Goal: Task Accomplishment & Management: Complete application form

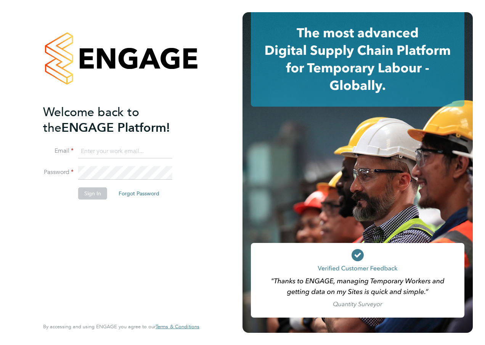
click at [151, 151] on input at bounding box center [125, 152] width 94 height 14
type input "alan.watts@hays.com"
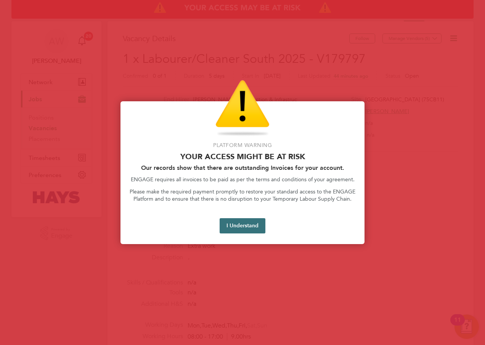
click at [238, 223] on button "I Understand" at bounding box center [243, 225] width 46 height 15
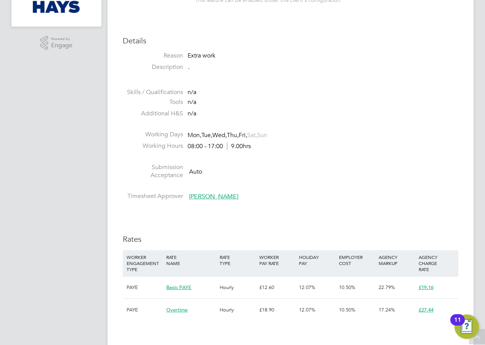
scroll to position [343, 0]
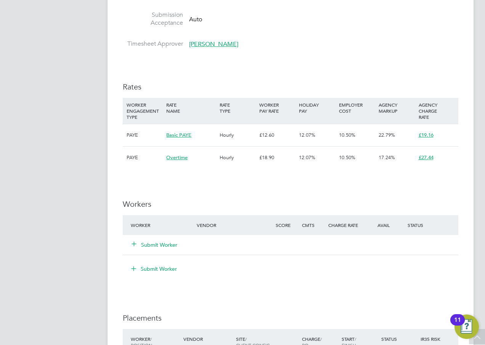
click at [173, 247] on button "Submit Worker" at bounding box center [155, 245] width 46 height 8
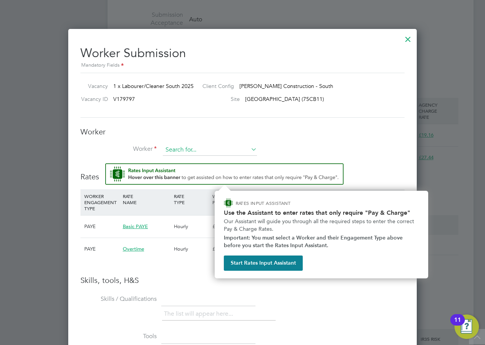
click at [199, 150] on input at bounding box center [210, 149] width 94 height 11
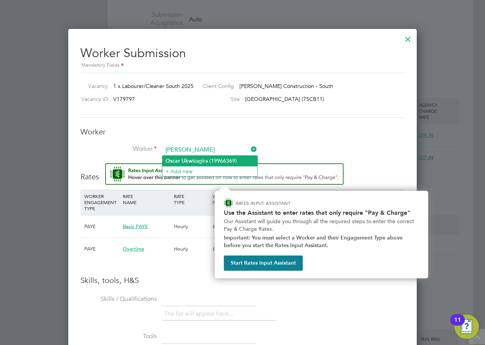
click at [198, 159] on li "[PERSON_NAME] izagira (19966369)" at bounding box center [209, 161] width 95 height 10
type input "[PERSON_NAME] (19966369)"
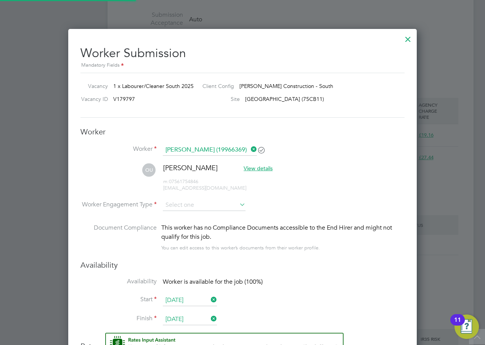
scroll to position [682, 349]
click at [227, 203] on input at bounding box center [204, 205] width 83 height 11
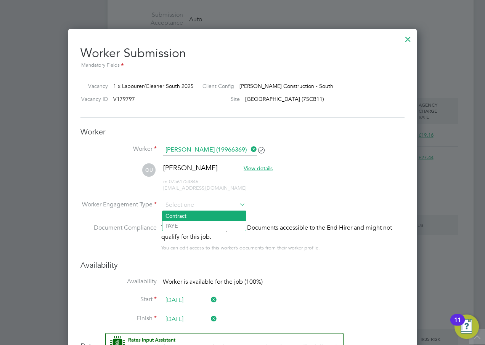
click at [212, 216] on li "Contract" at bounding box center [203, 216] width 83 height 10
type input "Contract"
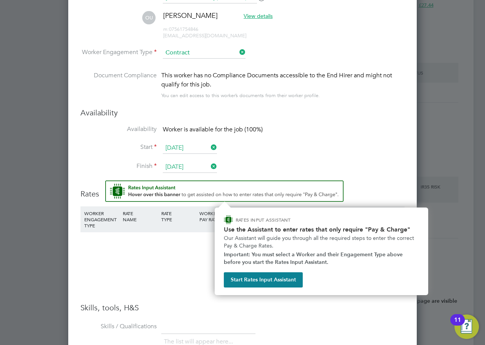
click at [413, 159] on div "Worker Submission Mandatory Fields Vacancy 1 x Labourer/Cleaner South 2025 Clie…" at bounding box center [242, 223] width 348 height 692
click at [353, 123] on div "Availability Availability Worker is available for the job (100%) Start [DATE] F…" at bounding box center [242, 144] width 324 height 73
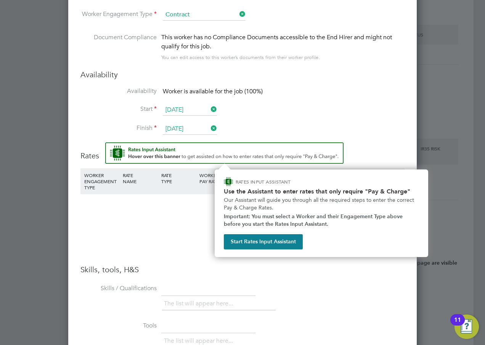
click at [189, 237] on li "WORKER ENGAGEMENT TYPE RATE NAME RATE TYPE WORKER PAY RATE HOLIDAY PAY EMPLOYER…" at bounding box center [242, 202] width 324 height 69
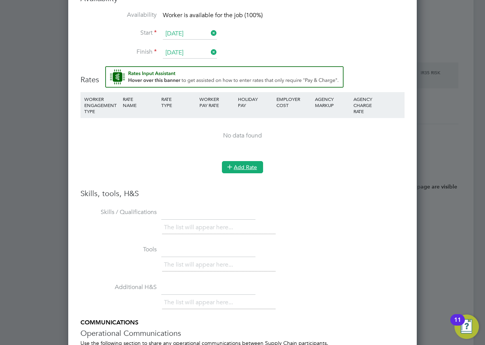
click at [248, 167] on button "Add Rate" at bounding box center [242, 167] width 41 height 12
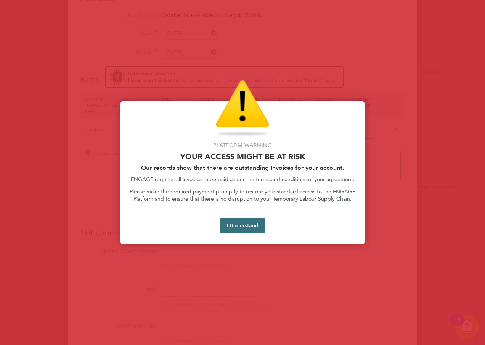
click at [233, 230] on button "I Understand" at bounding box center [243, 225] width 46 height 15
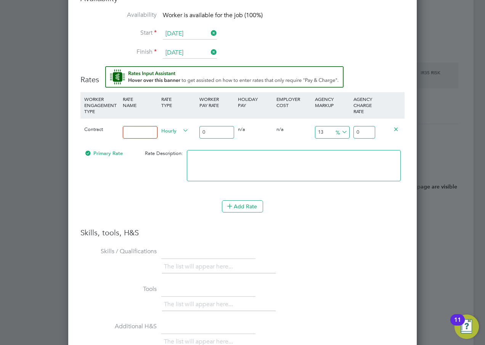
click at [143, 135] on input at bounding box center [140, 132] width 35 height 13
type input "Primary"
drag, startPoint x: 215, startPoint y: 135, endPoint x: 199, endPoint y: 135, distance: 16.4
click at [199, 135] on div "0" at bounding box center [216, 133] width 38 height 28
type input "1"
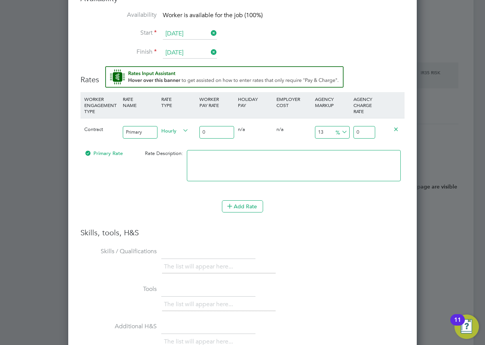
type input "1.13"
type input "16"
type input "18.08"
type input "16.5"
type input "18.645"
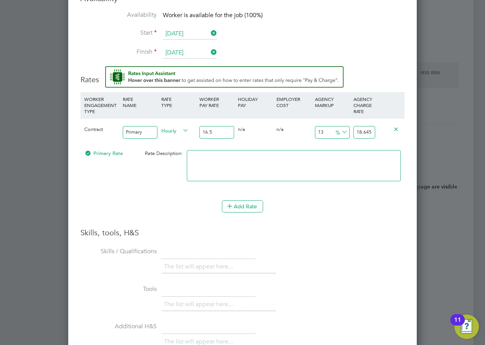
type input "16.56"
type input "18.7128"
type input "16.56"
drag, startPoint x: 356, startPoint y: 135, endPoint x: 431, endPoint y: 135, distance: 74.3
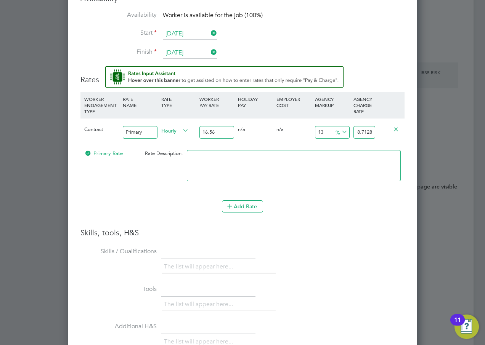
type input "-93.96135265700484"
type input "1"
type input "8.695652173913043"
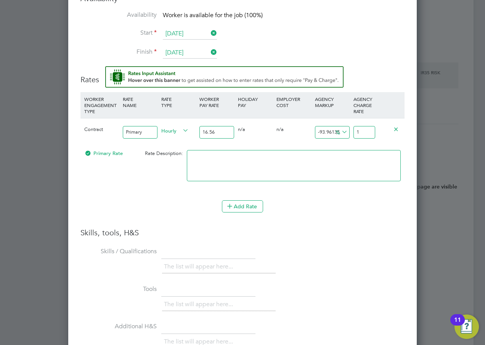
type input "18"
type input "-93.96135265700484"
type input "1"
type input "14.734299516908212"
type input "19"
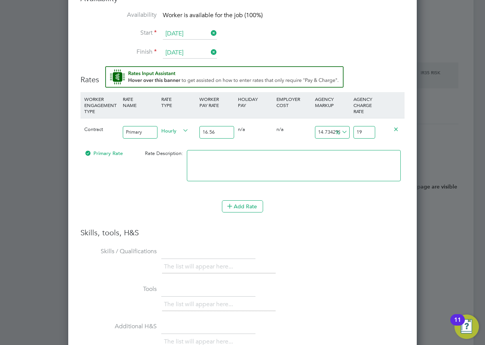
type input "15.33816425120773"
type input "19.1"
type input "15.70048309178744"
type input "19.16"
click at [143, 180] on div "Primary Rate Rate Description:" at bounding box center [242, 169] width 324 height 47
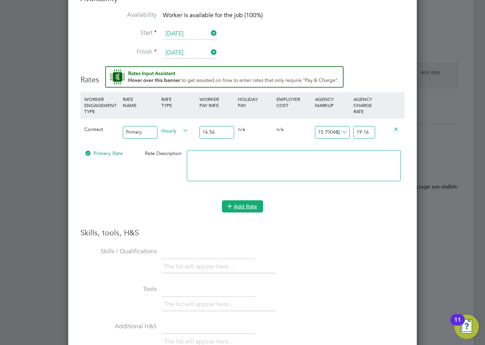
click at [251, 201] on button "Add Rate" at bounding box center [242, 206] width 41 height 12
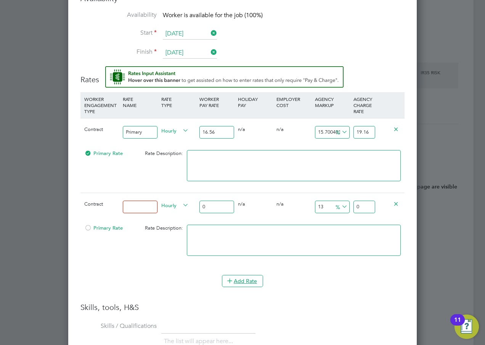
click at [151, 206] on input at bounding box center [140, 207] width 35 height 13
type input "Weekdays Overtime"
click at [227, 131] on input "16.56" at bounding box center [216, 132] width 35 height 13
type input "16.5"
type input "19.090579710144926"
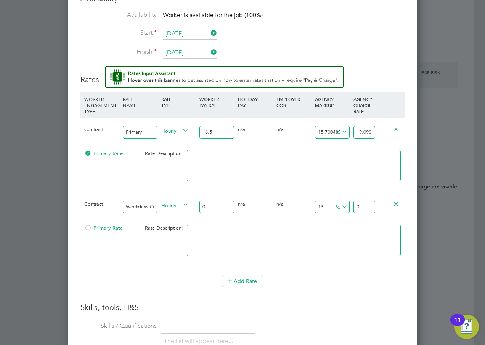
type input "16"
type input "18.51207729468599"
type input "16.6"
type input "19.206280193236715"
type input "16.64"
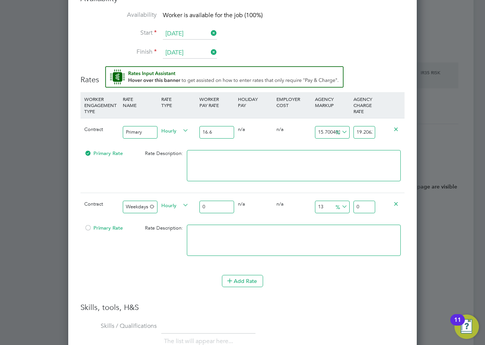
type input "19.25256038647343"
type input "16.64"
click at [163, 176] on div "Primary Rate Rate Description:" at bounding box center [242, 169] width 324 height 47
drag, startPoint x: 355, startPoint y: 132, endPoint x: 464, endPoint y: 132, distance: 109.4
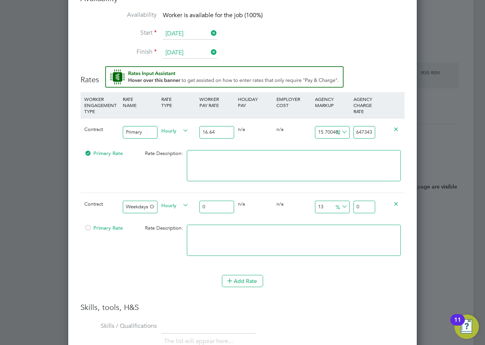
type input "-93.99038461538461"
type input "1"
type input "8.173076923076923"
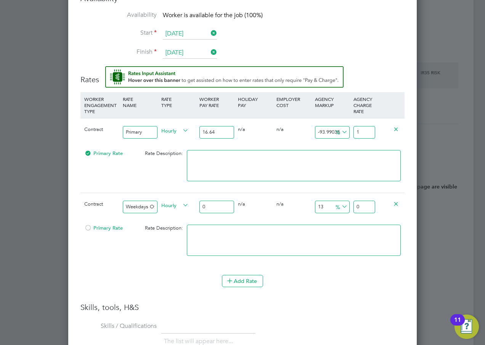
type input "18"
type input "-93.99038461538461"
type input "1"
type input "14.182692307692308"
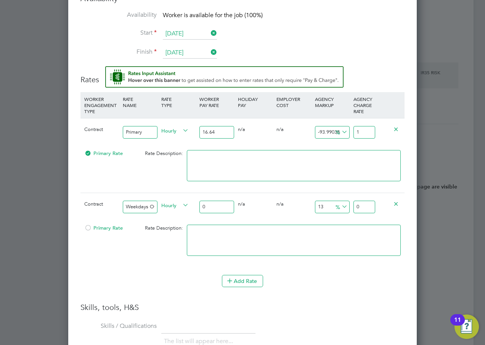
type input "19"
type input "14.783653846153847"
type input "19.1"
type input "15.14423076923077"
type input "19.16"
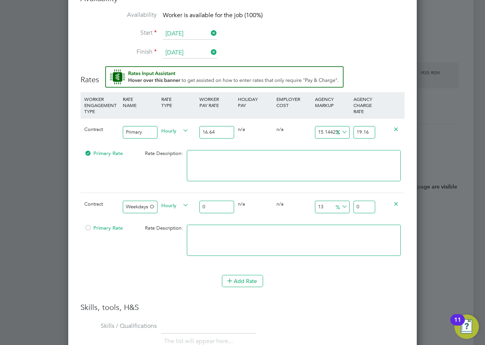
click at [162, 179] on div "Primary Rate Rate Description:" at bounding box center [242, 169] width 324 height 47
drag, startPoint x: 213, startPoint y: 205, endPoint x: 199, endPoint y: 206, distance: 14.9
click at [199, 206] on div "0" at bounding box center [216, 207] width 38 height 28
type input "2"
type input "2.26"
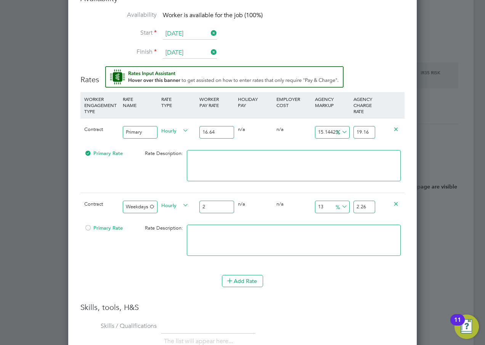
type input "24"
type input "27.12"
type input "24.8"
type input "28.024"
type input "24.84"
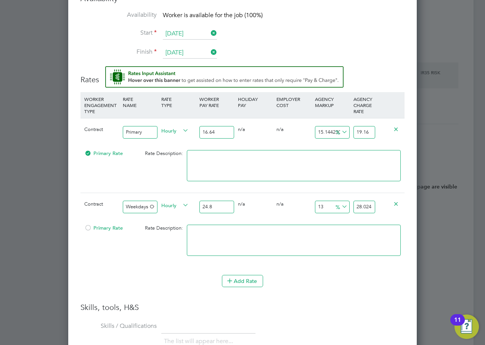
type input "28.0692"
type input "24.84"
drag, startPoint x: 356, startPoint y: 208, endPoint x: 419, endPoint y: 207, distance: 62.5
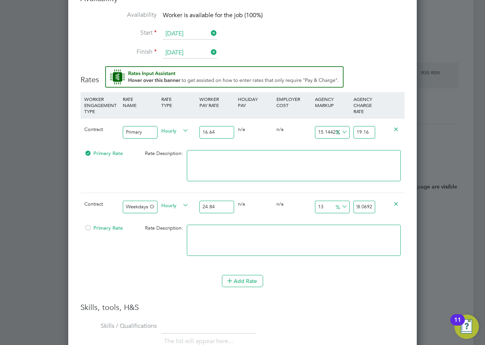
type input "-91.94847020933977"
type input "2"
type input "8.695652173913043"
type input "27"
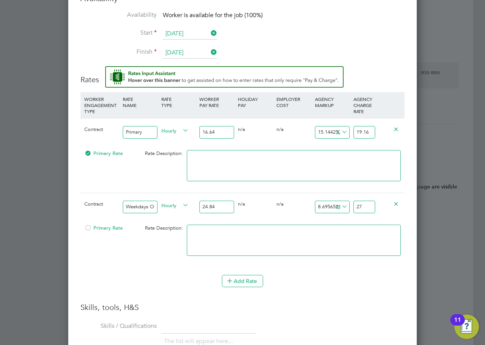
type input "10.305958132045088"
type input "27.4"
type input "10.466988727858293"
type input "27.44"
click at [126, 274] on li "WORKER ENGAGEMENT TYPE RATE NAME RATE TYPE WORKER PAY RATE HOLIDAY PAY EMPLOYER…" at bounding box center [242, 183] width 324 height 183
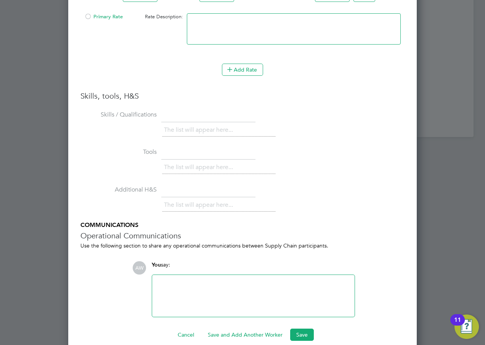
scroll to position [833, 0]
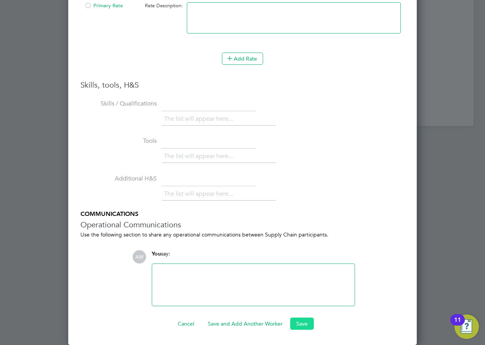
click at [302, 324] on button "Save" at bounding box center [302, 324] width 24 height 12
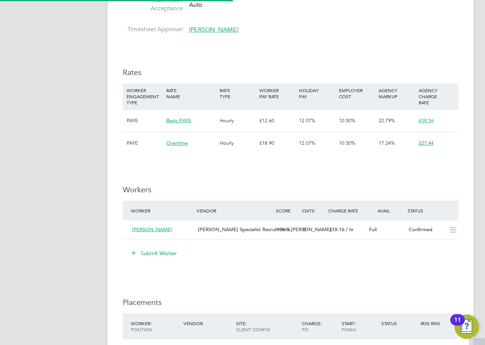
scroll to position [343, 0]
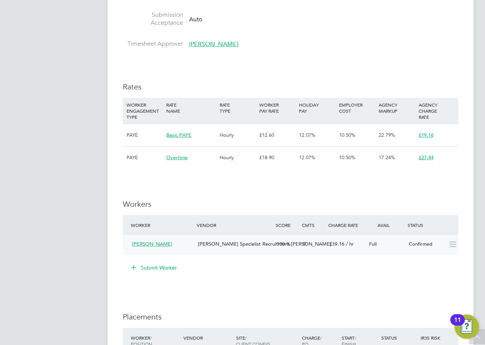
click at [242, 243] on span "[PERSON_NAME] Specialist Recruitment [PERSON_NAME]…" at bounding box center [267, 244] width 138 height 6
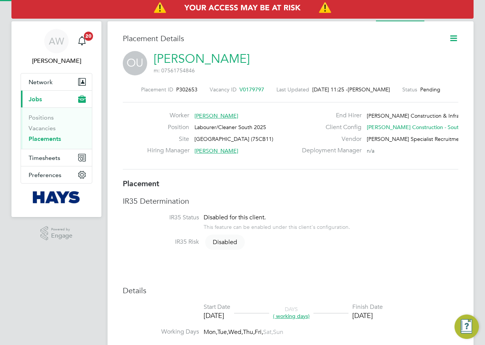
scroll to position [12, 151]
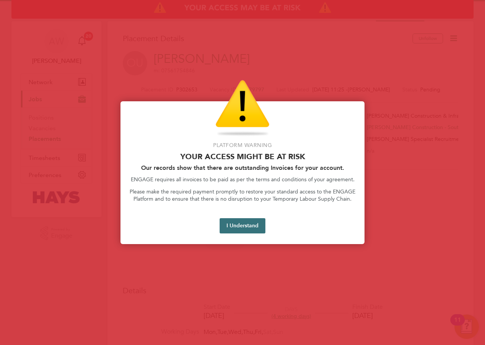
click at [249, 232] on button "I Understand" at bounding box center [243, 225] width 46 height 15
click at [259, 224] on button "I Understand" at bounding box center [243, 225] width 46 height 15
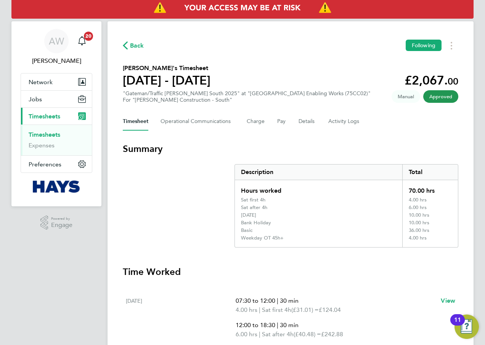
click at [60, 136] on link "Timesheets" at bounding box center [45, 134] width 32 height 7
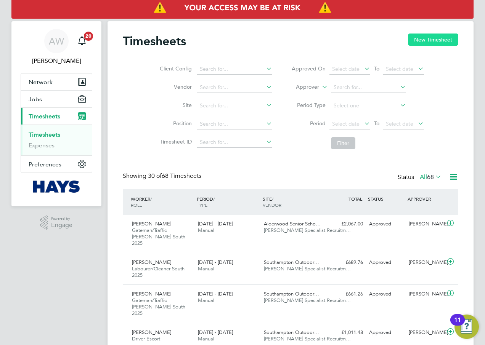
click at [423, 41] on button "New Timesheet" at bounding box center [433, 40] width 50 height 12
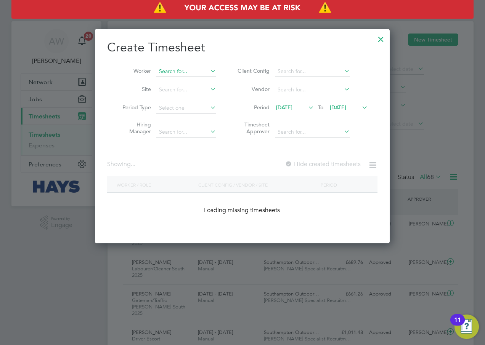
click at [183, 69] on input at bounding box center [186, 71] width 60 height 11
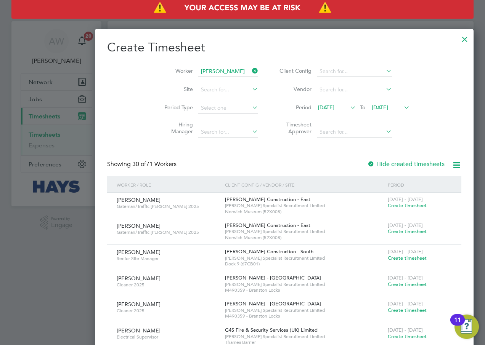
click at [184, 79] on b "Ukw" at bounding box center [180, 82] width 11 height 6
type input "[PERSON_NAME]"
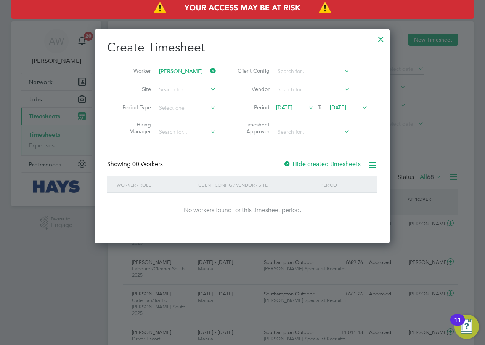
click at [292, 163] on label "Hide created timesheets" at bounding box center [321, 164] width 77 height 8
click at [292, 104] on span "20 Aug 2025" at bounding box center [284, 107] width 16 height 7
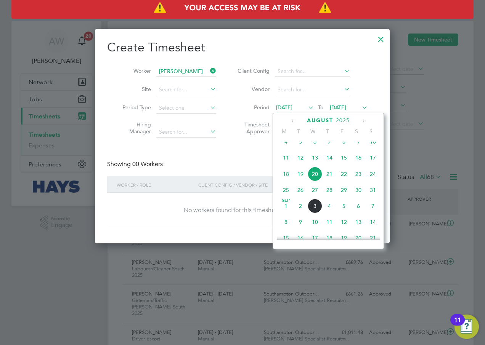
click at [345, 164] on span "15" at bounding box center [344, 158] width 14 height 14
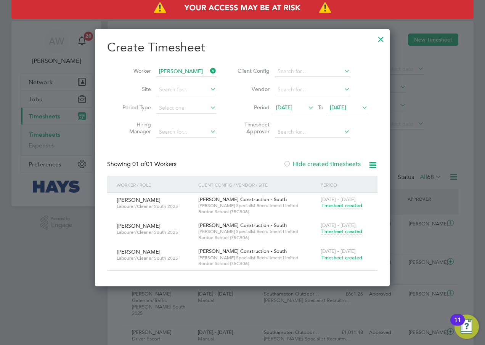
click at [326, 257] on span "Timesheet created" at bounding box center [342, 258] width 42 height 7
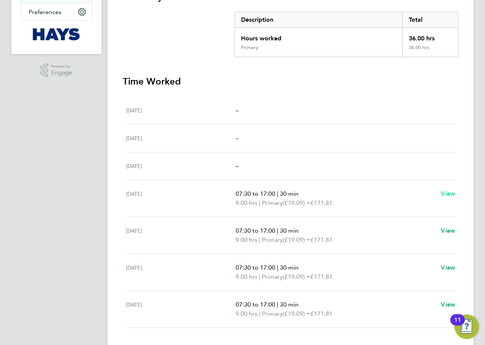
click at [449, 197] on span "View" at bounding box center [448, 193] width 14 height 7
select select "30"
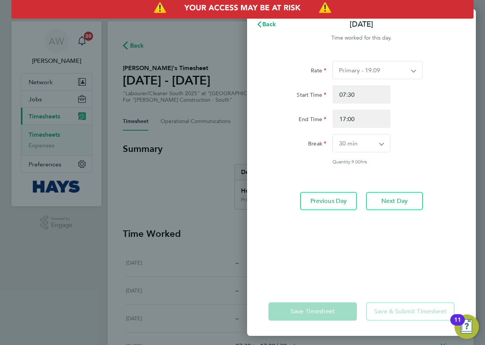
click at [378, 70] on select "Primary - 19.09" at bounding box center [373, 70] width 80 height 18
click at [272, 27] on span "Back" at bounding box center [269, 24] width 14 height 7
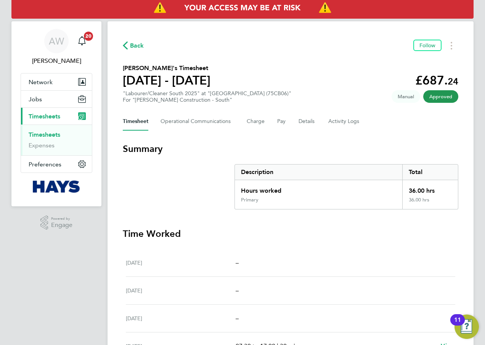
click at [286, 119] on div "Timesheet Operational Communications Charge Pay Details Activity Logs" at bounding box center [290, 121] width 335 height 18
click at [283, 119] on button "Pay" at bounding box center [281, 121] width 9 height 18
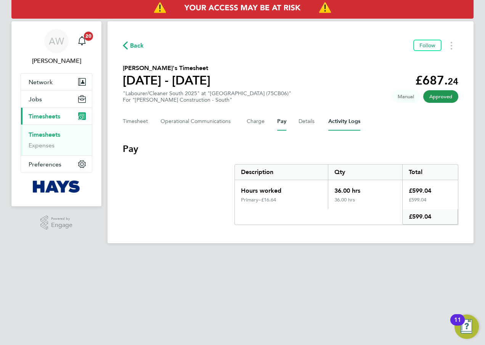
click at [358, 122] on Logs-tab "Activity Logs" at bounding box center [344, 121] width 32 height 18
